Goal: Task Accomplishment & Management: Manage account settings

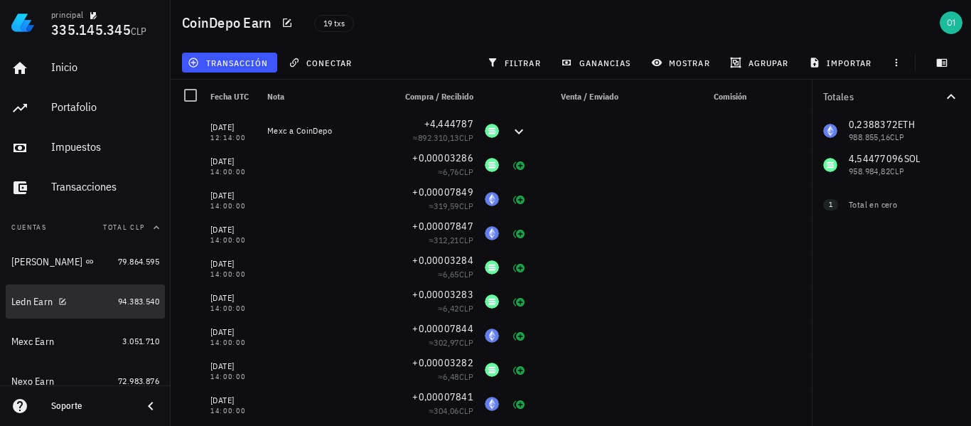
click at [33, 304] on div "Ledn Earn" at bounding box center [31, 302] width 41 height 12
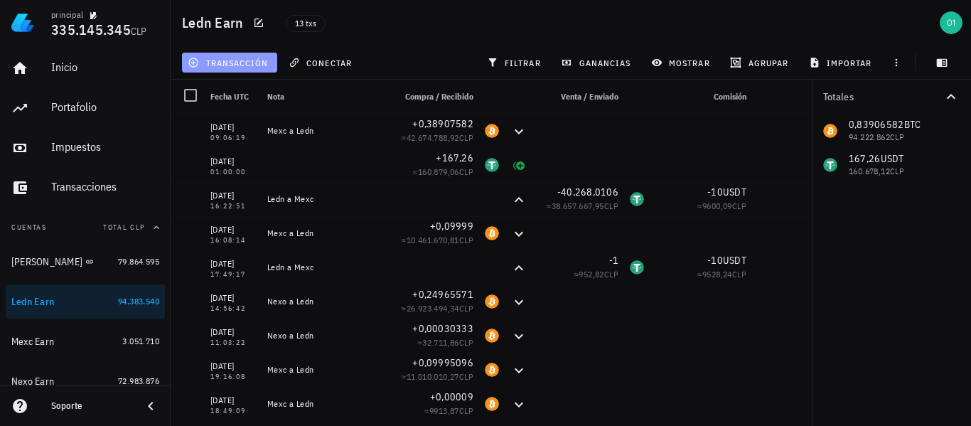
click at [250, 63] on span "transacción" at bounding box center [228, 62] width 77 height 11
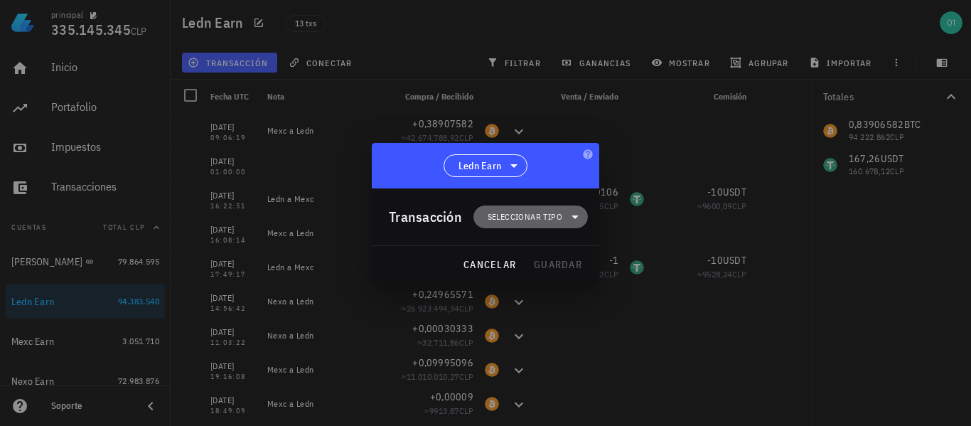
click at [534, 220] on span "Seleccionar tipo" at bounding box center [524, 217] width 75 height 14
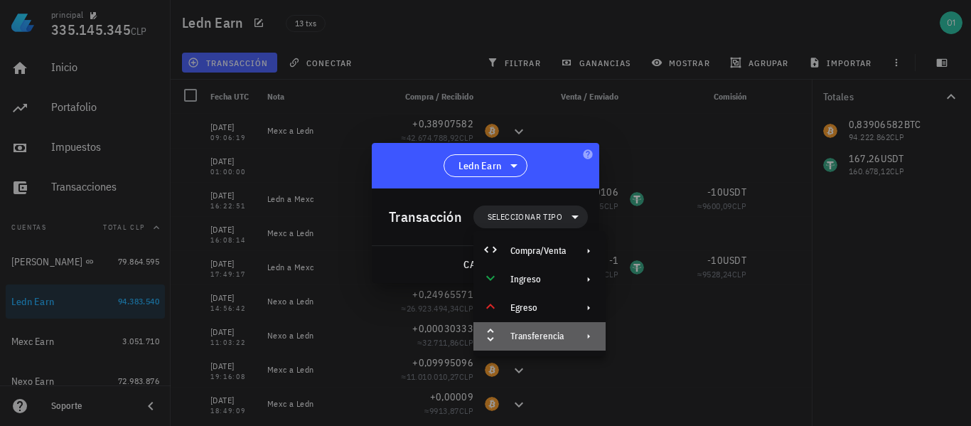
click at [534, 330] on div "Transferencia" at bounding box center [537, 335] width 55 height 11
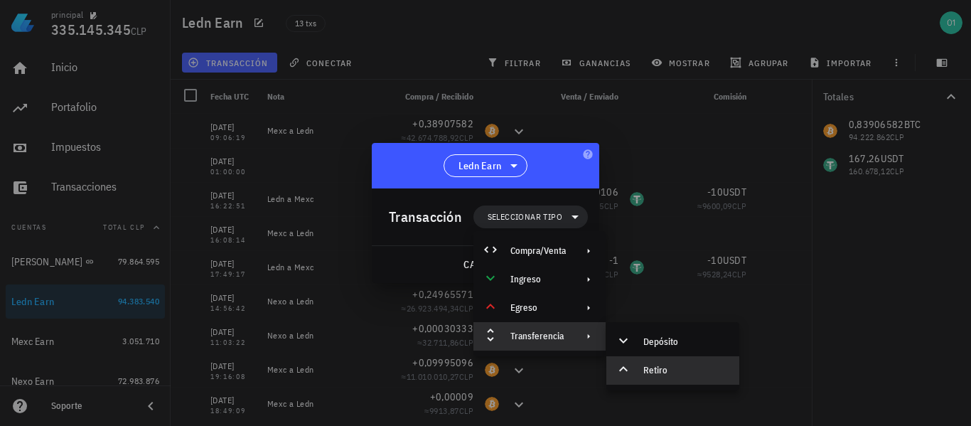
click at [534, 364] on div "Retiro" at bounding box center [672, 370] width 133 height 28
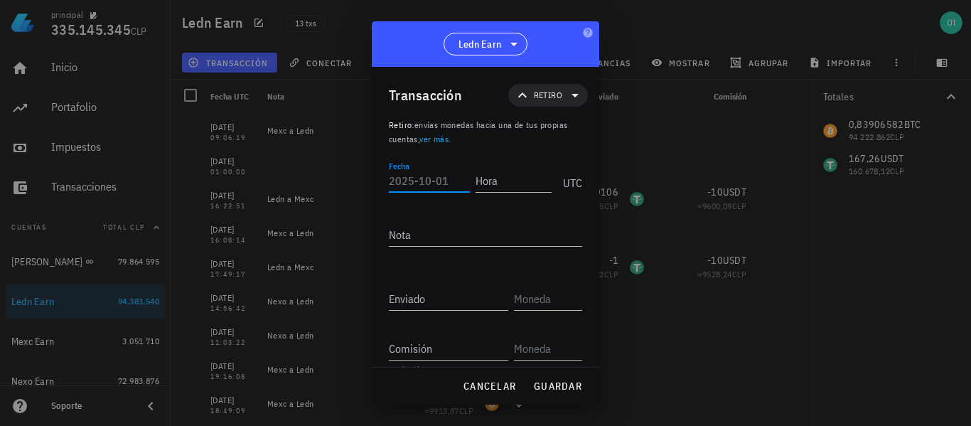
click at [429, 182] on input "Fecha" at bounding box center [429, 180] width 81 height 23
type input "[DATE]"
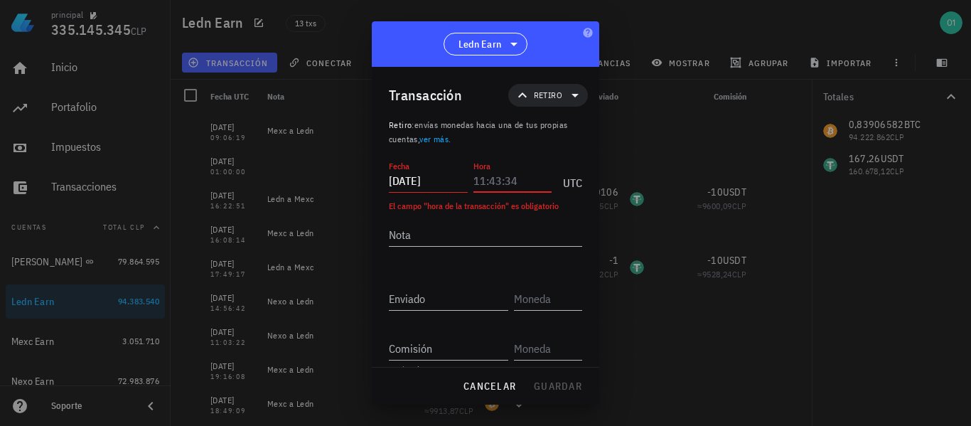
click at [527, 184] on input "Hora" at bounding box center [512, 180] width 79 height 23
type input "12:12:38"
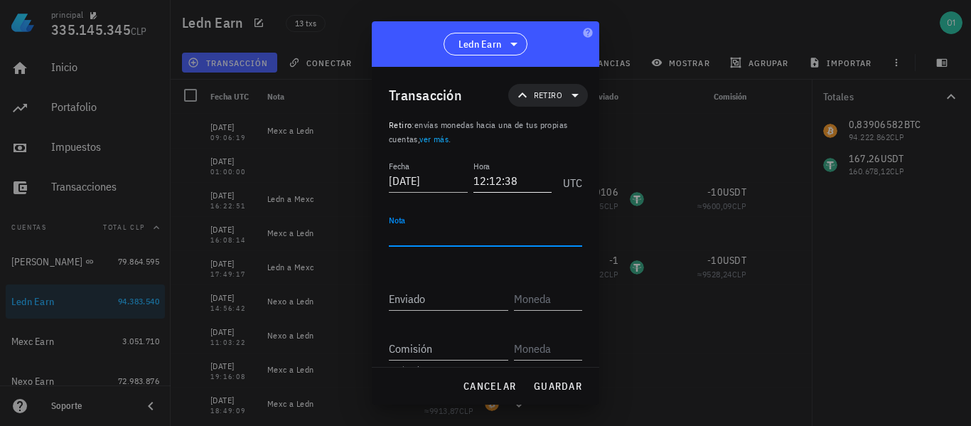
type textarea "K"
type textarea "Ledn a Nexo"
type input "167,26"
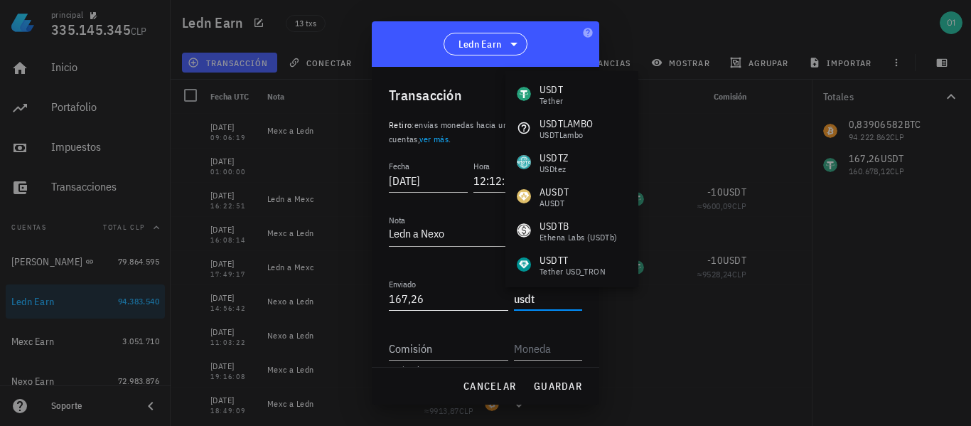
click at [408, 299] on input "167,26" at bounding box center [448, 298] width 119 height 23
type input "USDT"
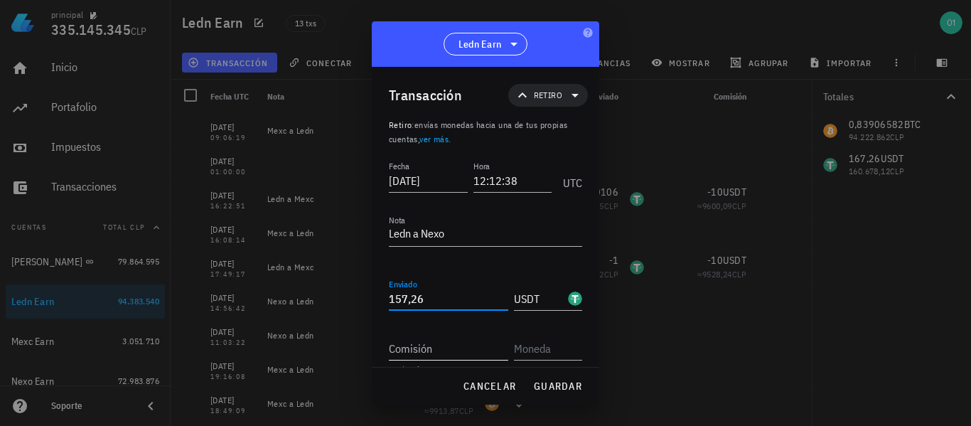
type input "157,26"
click at [469, 354] on input "Comisión" at bounding box center [448, 348] width 119 height 23
type input "10"
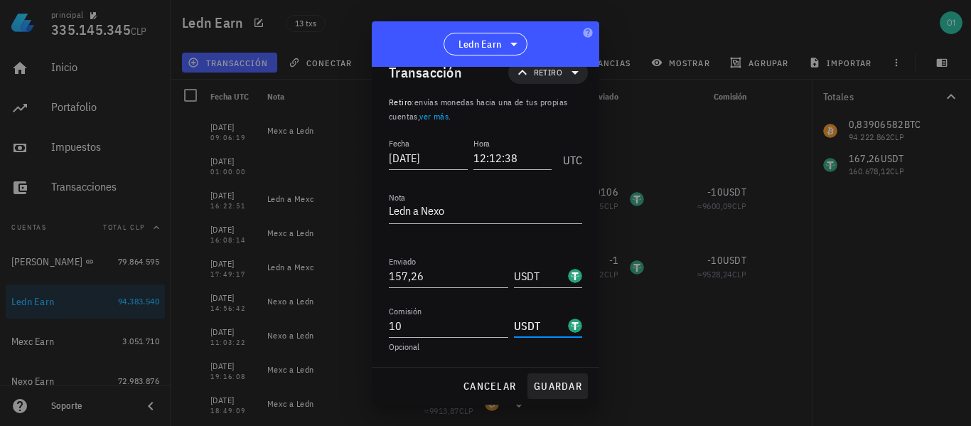
type input "USDT"
click at [534, 390] on span "guardar" at bounding box center [557, 385] width 49 height 13
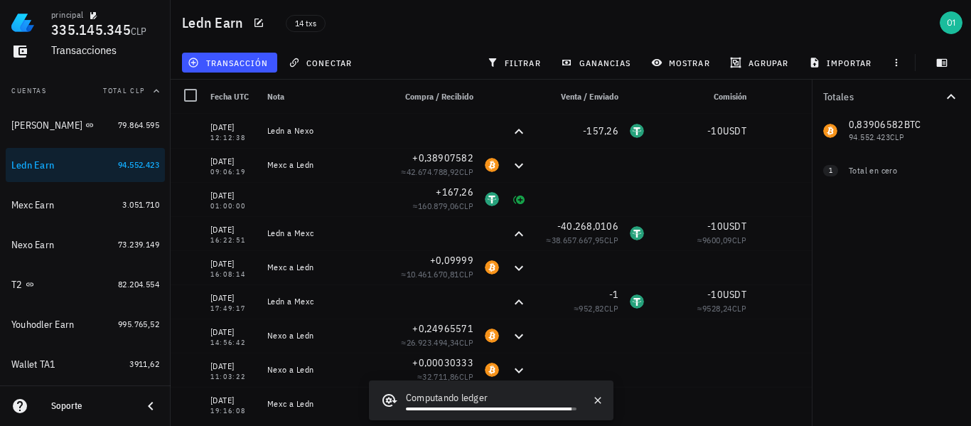
scroll to position [140, 0]
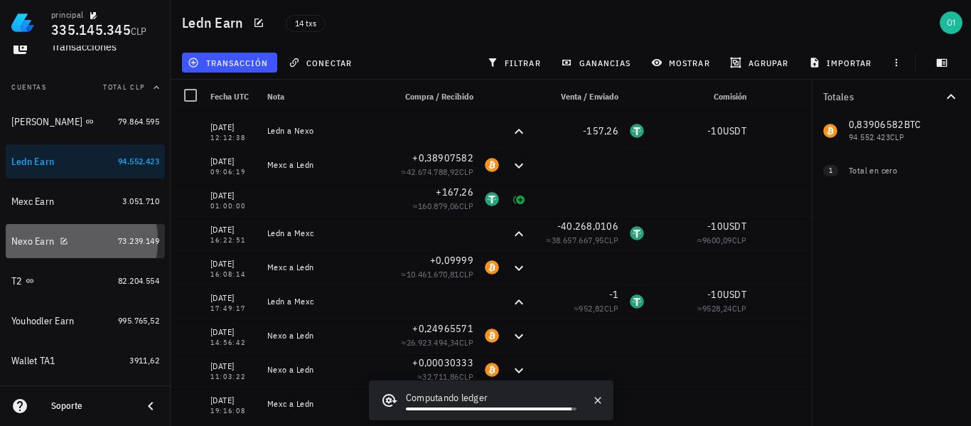
click at [34, 237] on div "Nexo Earn" at bounding box center [32, 241] width 43 height 12
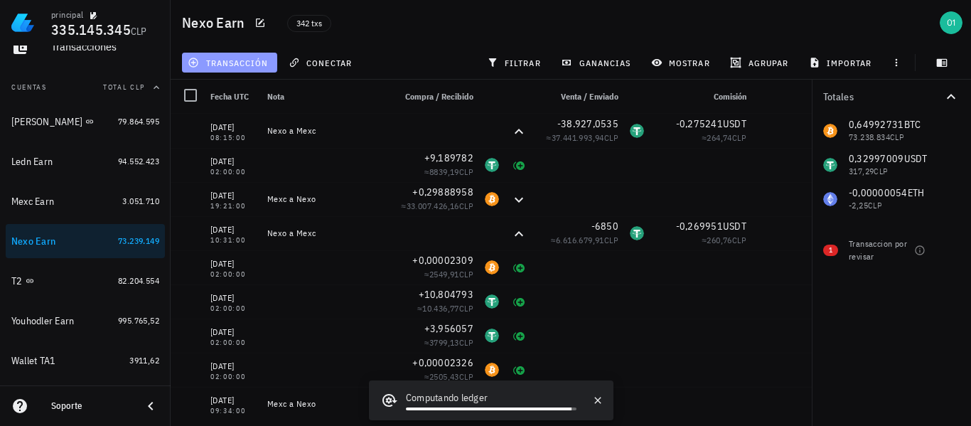
click at [233, 70] on button "transacción" at bounding box center [229, 63] width 95 height 20
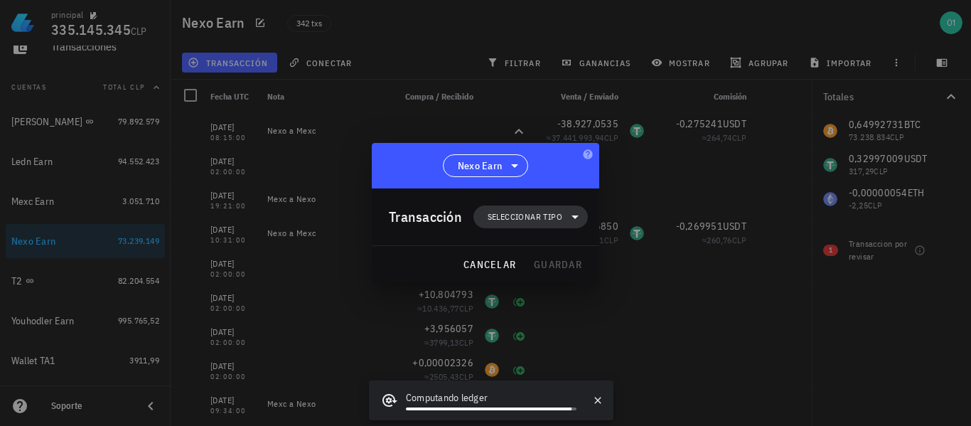
click at [534, 213] on span "Seleccionar tipo" at bounding box center [524, 217] width 75 height 14
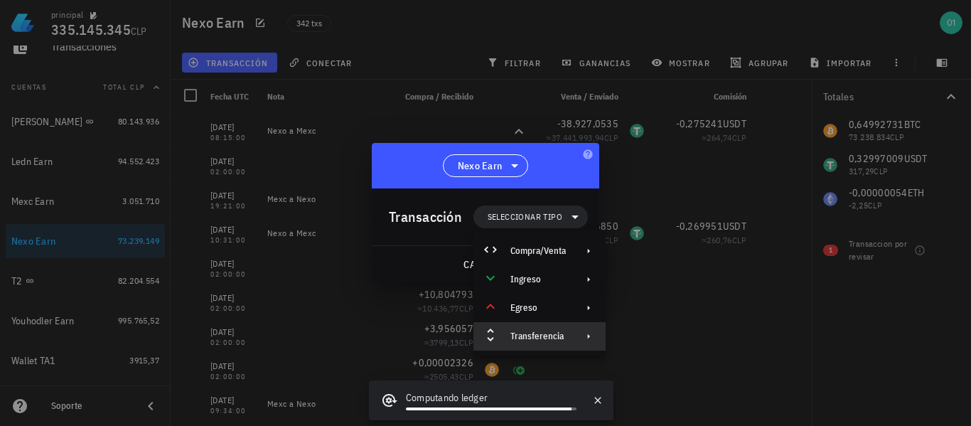
click at [534, 331] on div "Transferencia" at bounding box center [537, 335] width 55 height 11
click at [534, 340] on div "Depósito" at bounding box center [685, 341] width 85 height 11
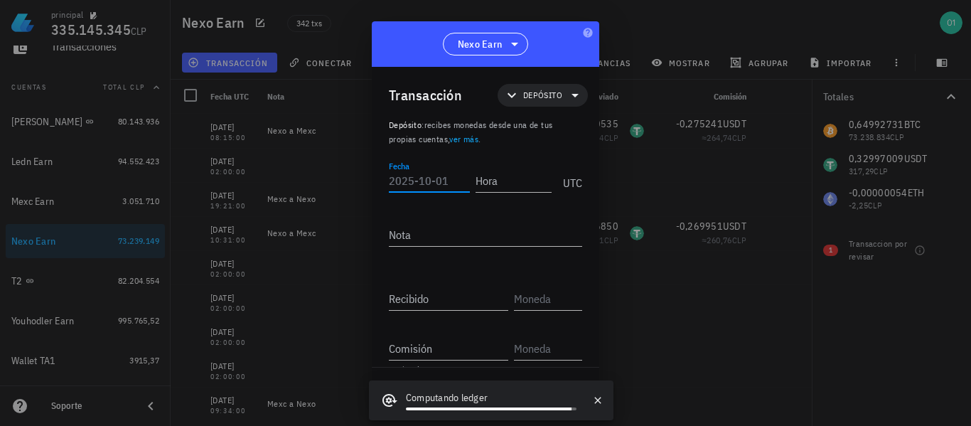
click at [438, 180] on input "Fecha" at bounding box center [429, 180] width 81 height 23
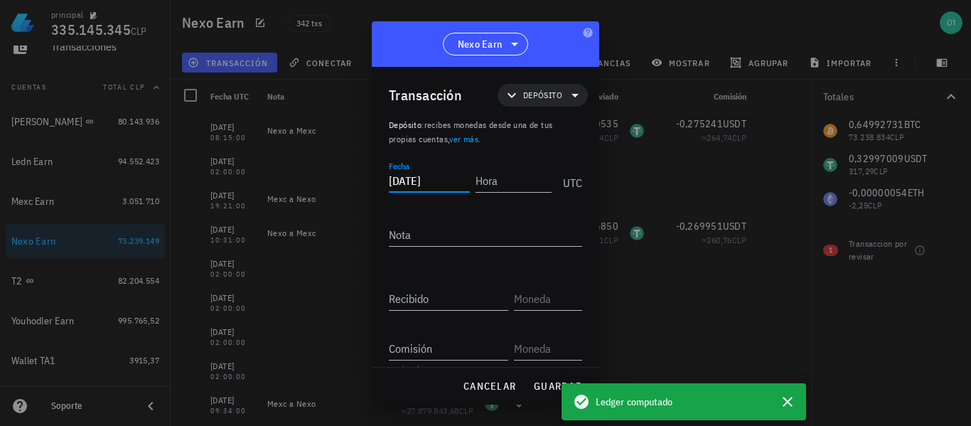
type input "[DATE]"
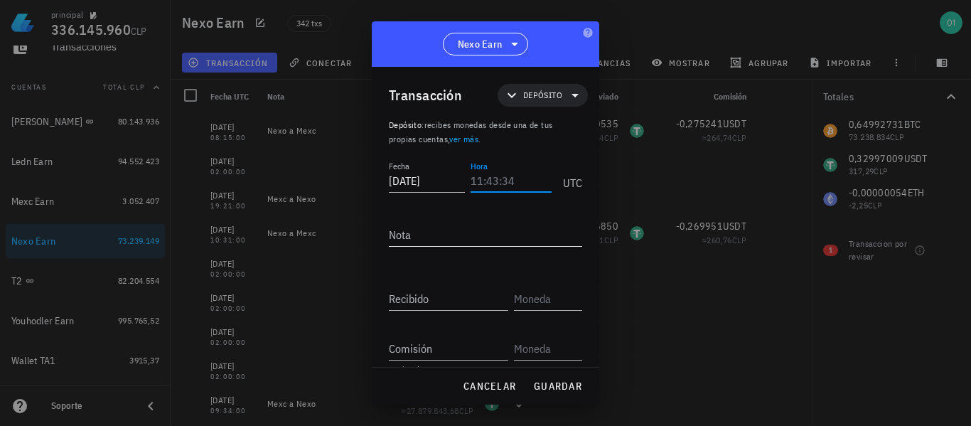
click at [445, 230] on textarea "Nota" at bounding box center [485, 234] width 193 height 23
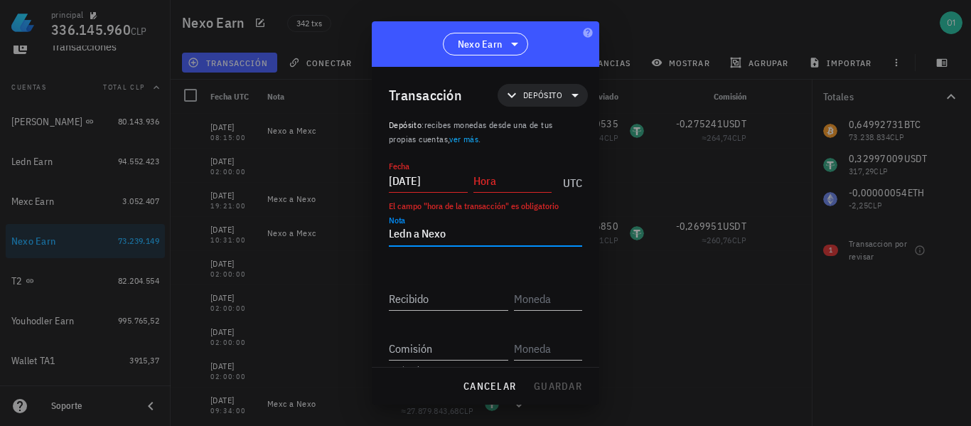
type textarea "Ledn a Nexo"
click at [481, 180] on input "Hora" at bounding box center [512, 180] width 79 height 23
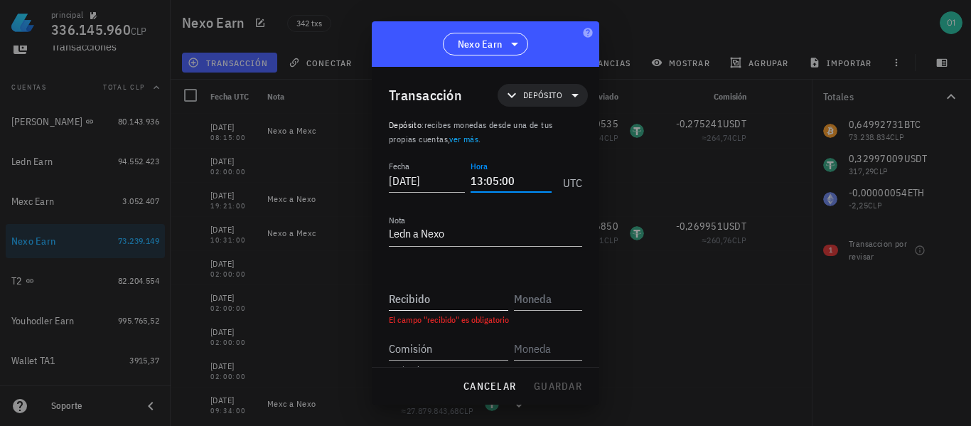
type input "13:05:00"
click at [461, 293] on input "Recibido" at bounding box center [448, 298] width 119 height 23
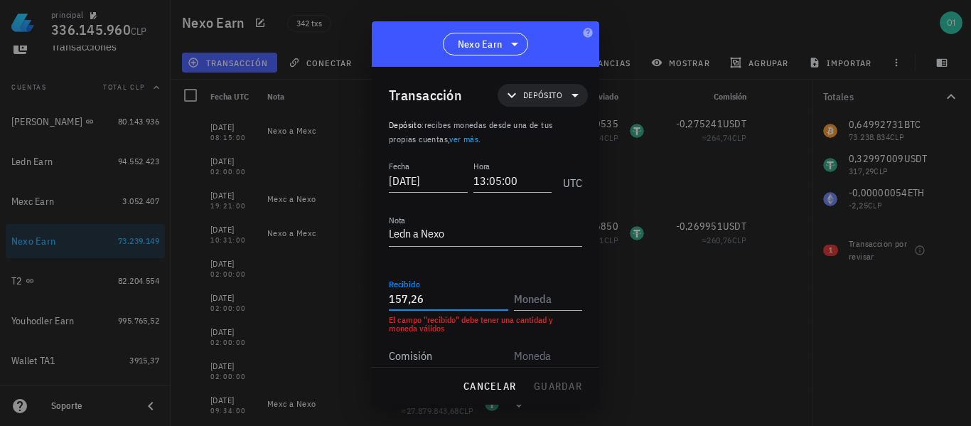
type input "157,26"
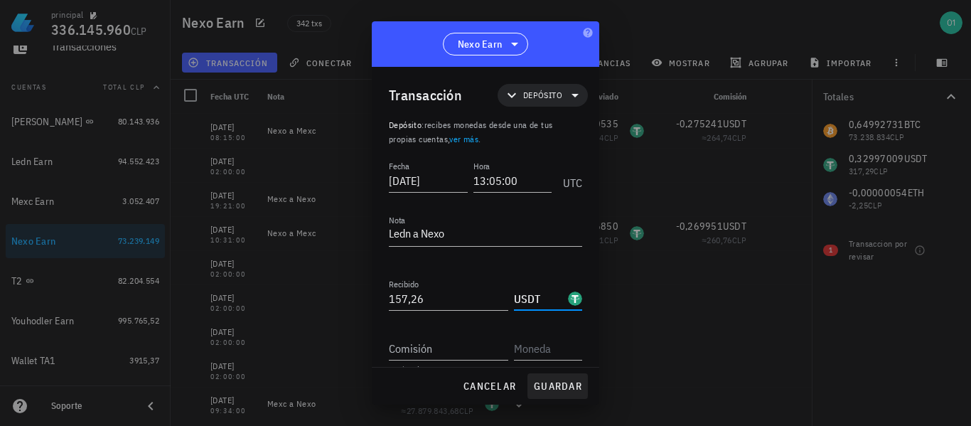
type input "USDT"
click at [534, 388] on span "guardar" at bounding box center [557, 385] width 49 height 13
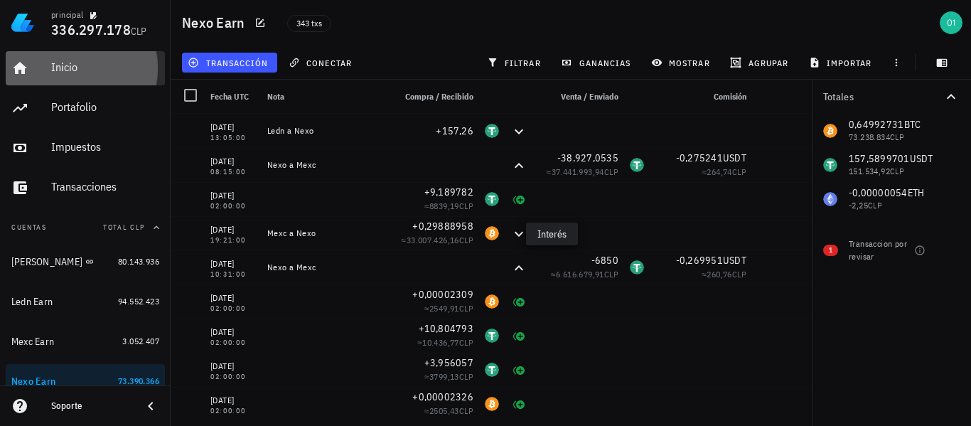
click at [65, 69] on div "Inicio" at bounding box center [105, 66] width 108 height 13
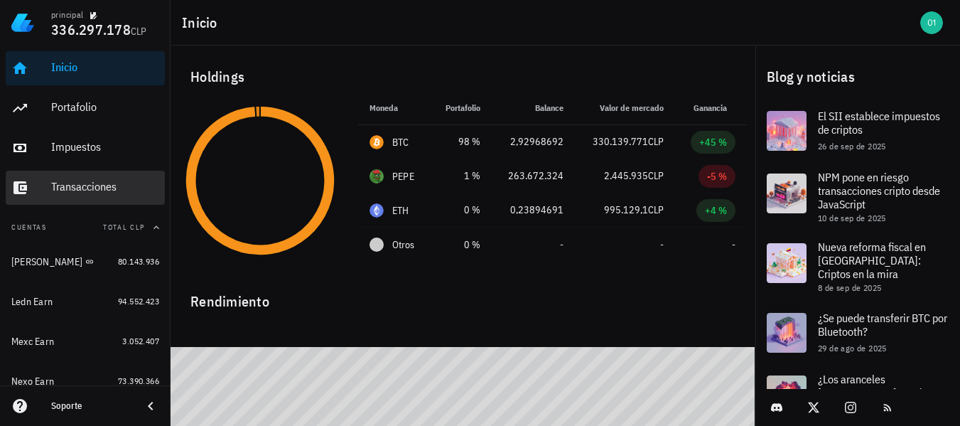
click at [63, 183] on div "Transacciones" at bounding box center [105, 186] width 108 height 13
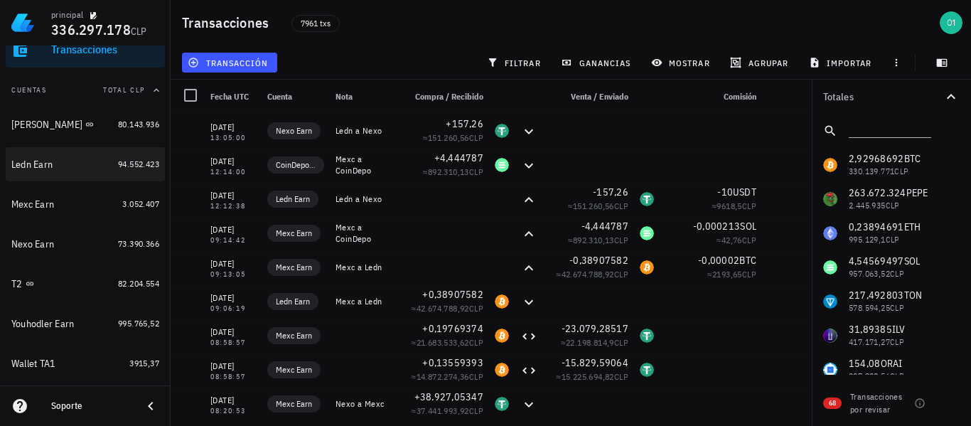
scroll to position [142, 0]
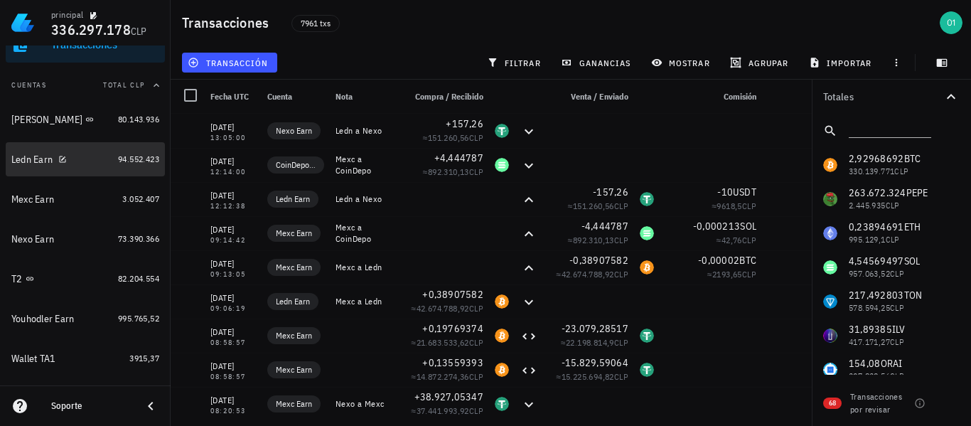
click at [23, 162] on div "Ledn Earn" at bounding box center [31, 159] width 41 height 12
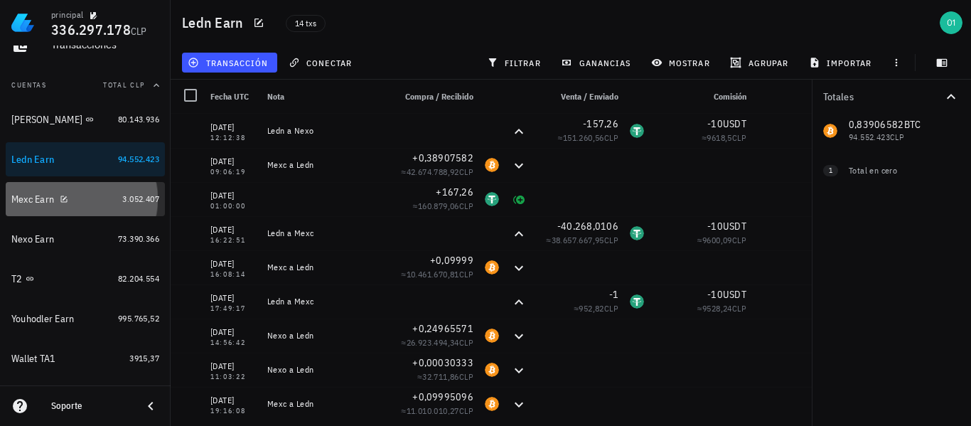
click at [26, 198] on div "Mexc Earn" at bounding box center [32, 199] width 43 height 12
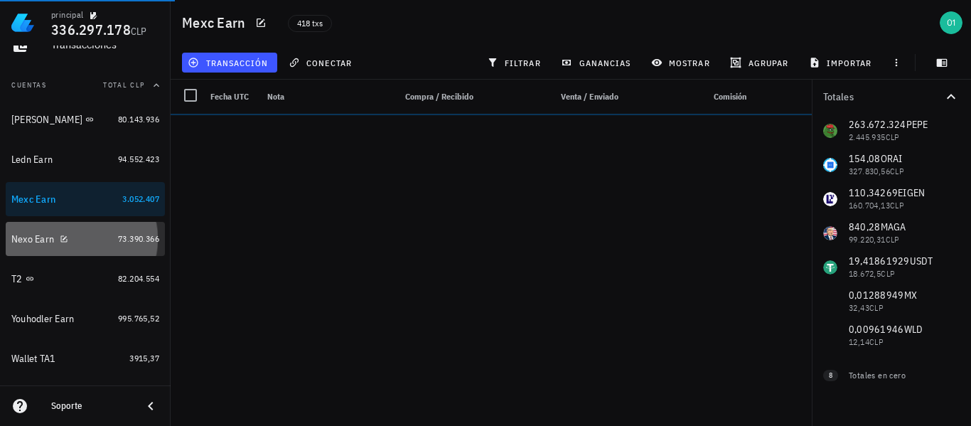
click at [29, 244] on div "Nexo Earn" at bounding box center [32, 239] width 43 height 12
